Goal: Navigation & Orientation: Find specific page/section

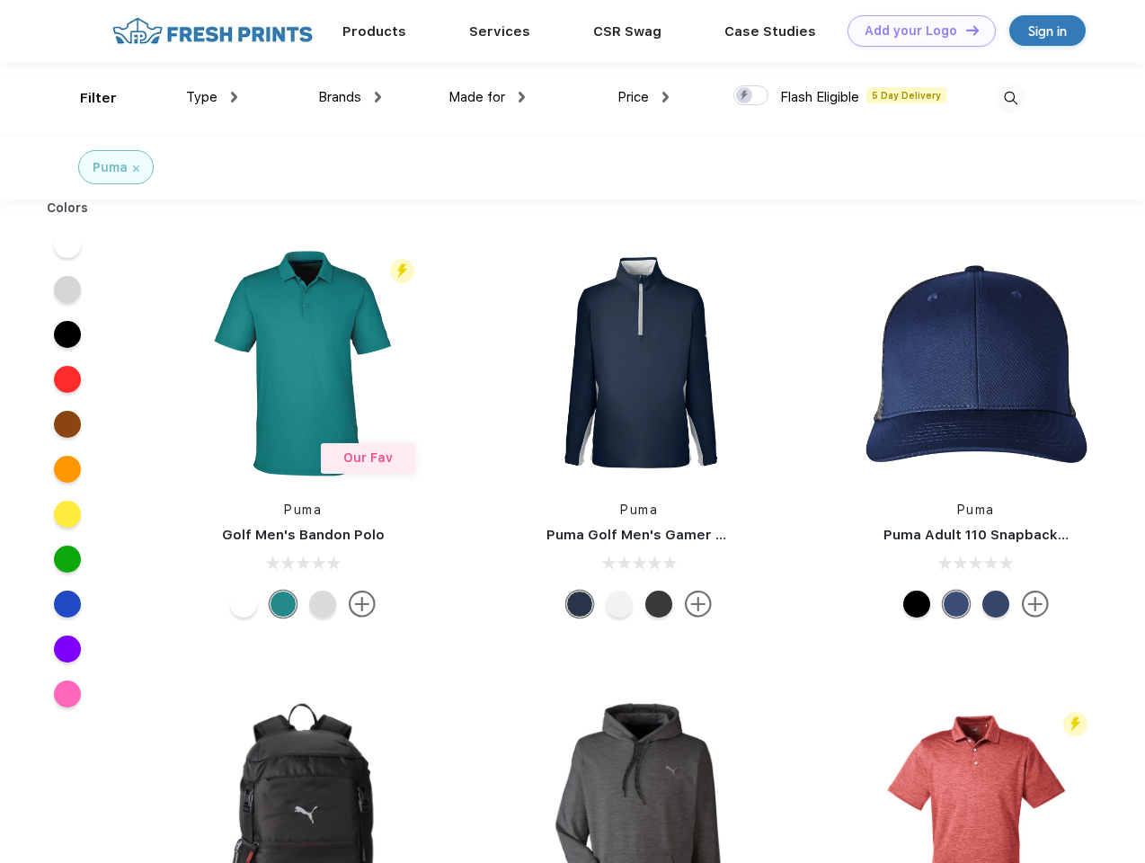
click at [915, 31] on link "Add your Logo Design Tool" at bounding box center [921, 30] width 148 height 31
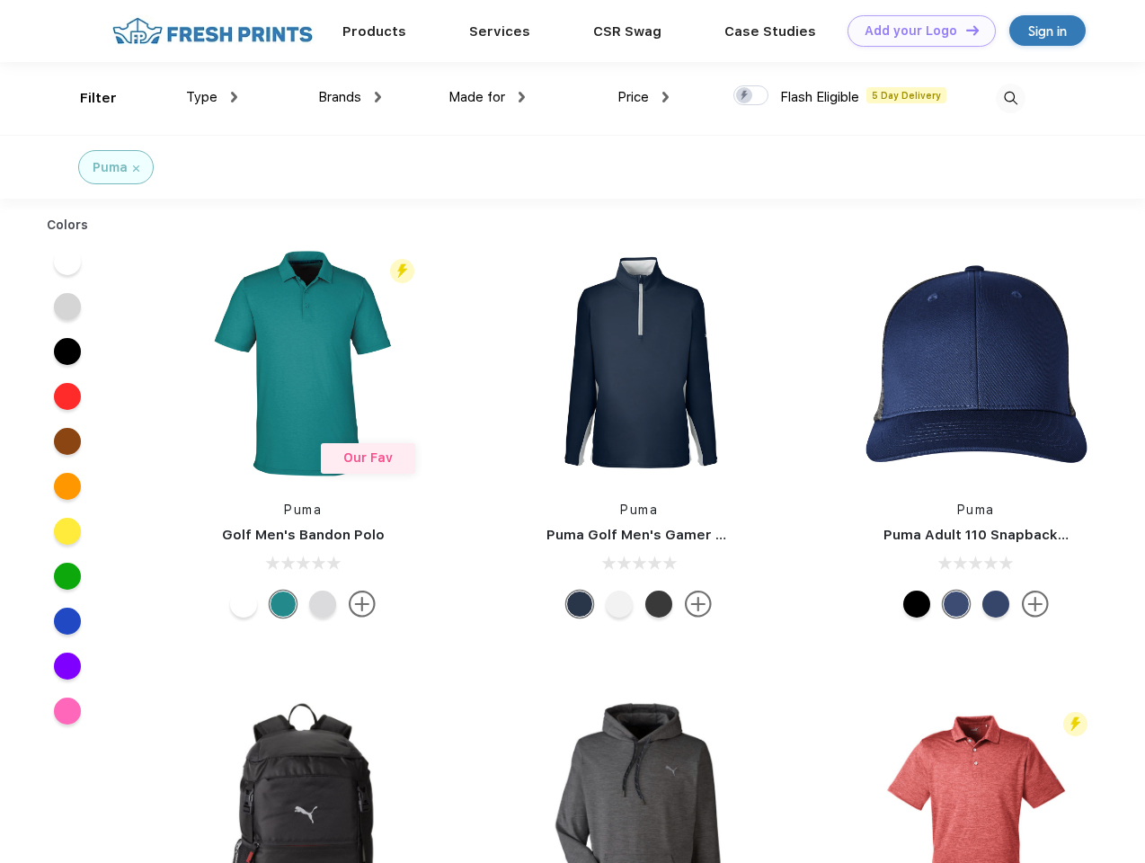
click at [0, 0] on div "Design Tool" at bounding box center [0, 0] width 0 height 0
click at [964, 30] on link "Add your Logo Design Tool" at bounding box center [921, 30] width 148 height 31
click at [86, 98] on div "Filter" at bounding box center [98, 98] width 37 height 21
click at [212, 97] on span "Type" at bounding box center [201, 97] width 31 height 16
click at [350, 97] on span "Brands" at bounding box center [339, 97] width 43 height 16
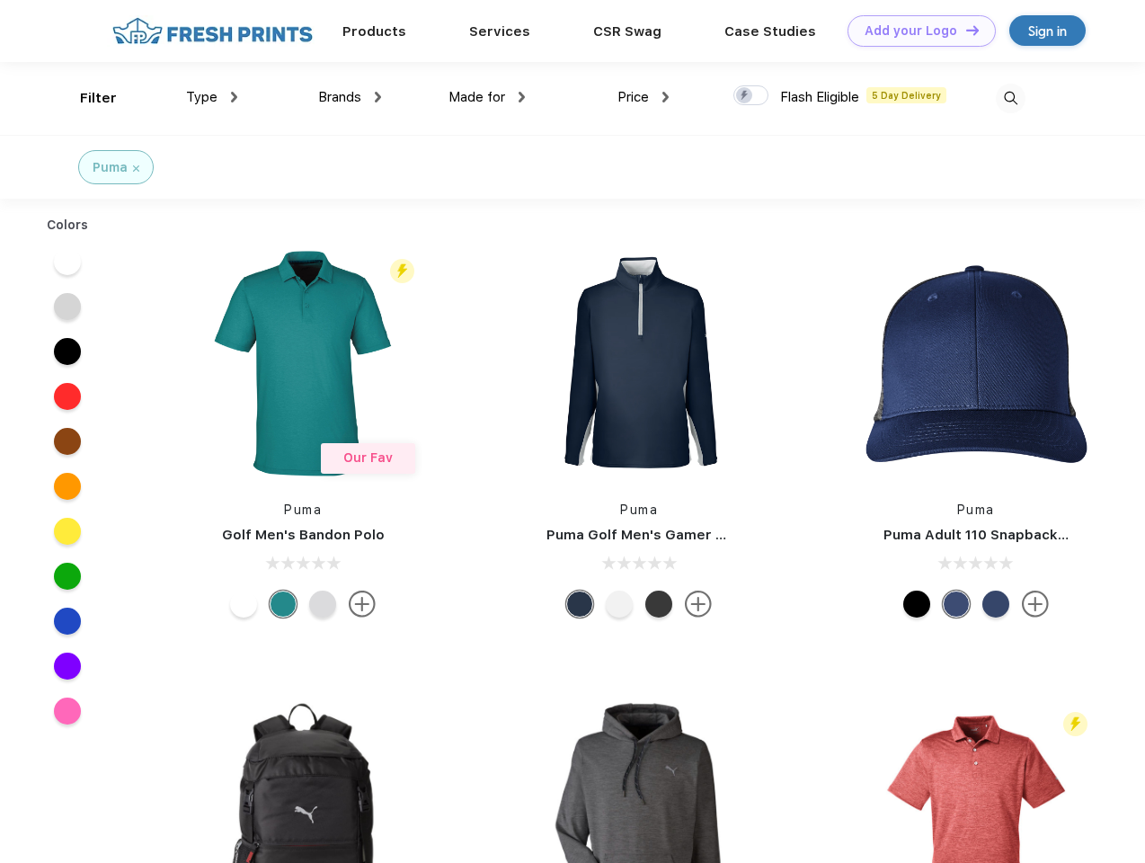
click at [487, 97] on span "Made for" at bounding box center [476, 97] width 57 height 16
click at [643, 97] on span "Price" at bounding box center [632, 97] width 31 height 16
click at [751, 96] on div at bounding box center [750, 95] width 35 height 20
click at [745, 96] on input "checkbox" at bounding box center [739, 90] width 12 height 12
click at [1010, 98] on img at bounding box center [1011, 99] width 30 height 30
